Goal: Task Accomplishment & Management: Manage account settings

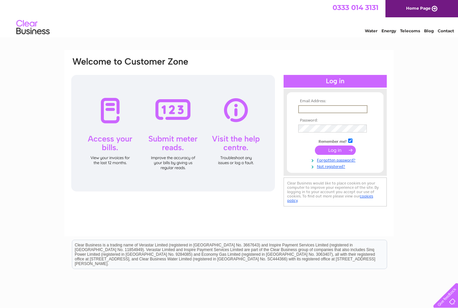
type input "Jenny@kembrokekennels.com"
click at [335, 150] on input "submit" at bounding box center [335, 149] width 41 height 9
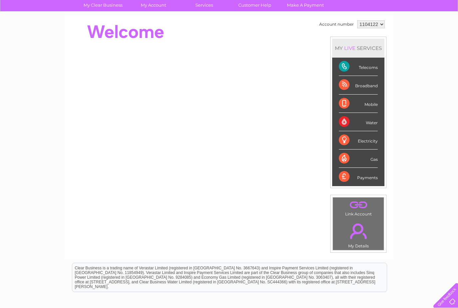
scroll to position [51, 0]
click at [357, 66] on div "Telecoms" at bounding box center [358, 67] width 39 height 18
click at [361, 67] on div "Telecoms" at bounding box center [358, 67] width 39 height 18
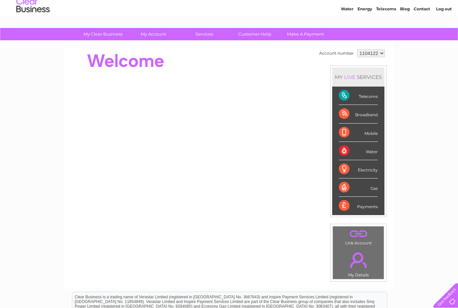
scroll to position [17, 0]
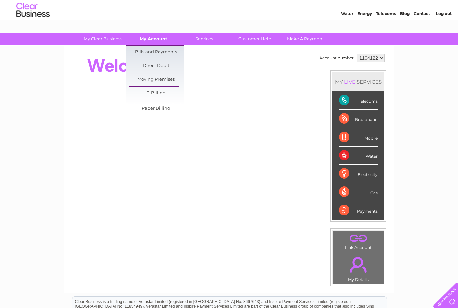
click at [157, 42] on link "My Account" at bounding box center [153, 39] width 55 height 12
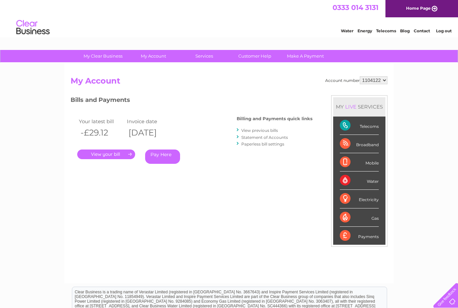
click at [253, 129] on link "View previous bills" at bounding box center [259, 130] width 37 height 5
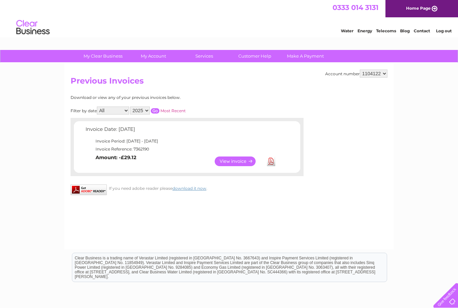
click at [228, 163] on link "View" at bounding box center [239, 161] width 49 height 10
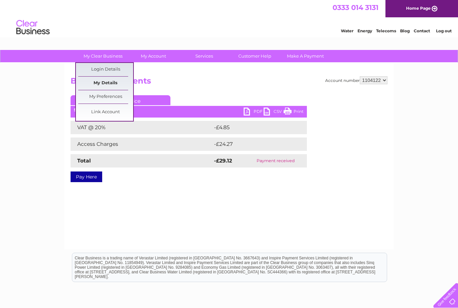
click at [98, 86] on link "My Details" at bounding box center [105, 83] width 55 height 13
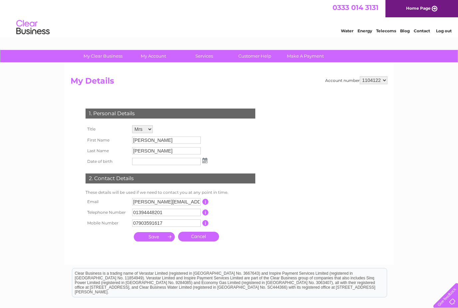
click at [387, 32] on link "Telecoms" at bounding box center [386, 30] width 20 height 5
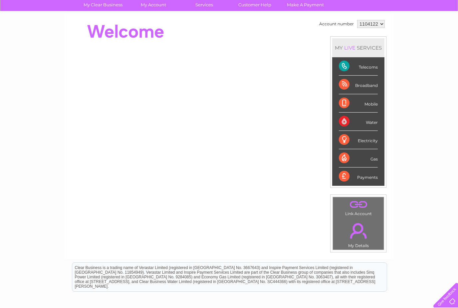
scroll to position [50, 0]
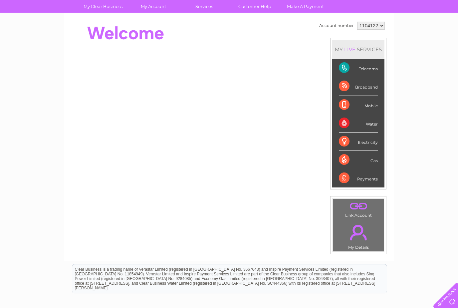
click at [371, 70] on div "Telecoms" at bounding box center [358, 68] width 39 height 18
click at [344, 70] on div "Telecoms" at bounding box center [358, 68] width 39 height 18
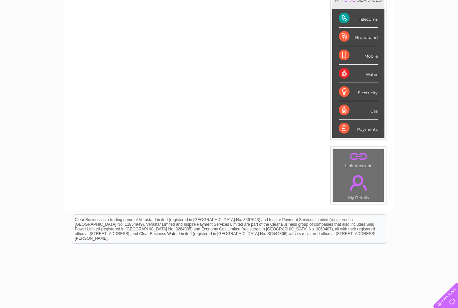
scroll to position [0, 0]
